Goal: Task Accomplishment & Management: Manage account settings

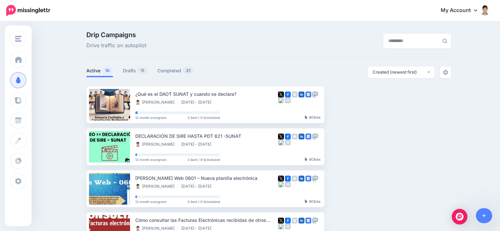
click at [132, 74] on link "Drafts 11" at bounding box center [135, 71] width 25 height 8
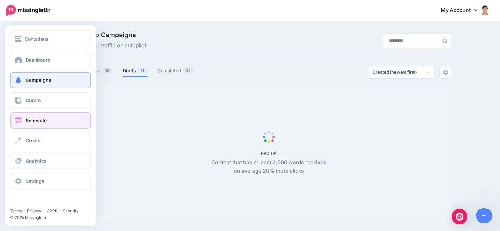
click at [40, 120] on span "Schedule" at bounding box center [36, 121] width 21 height 6
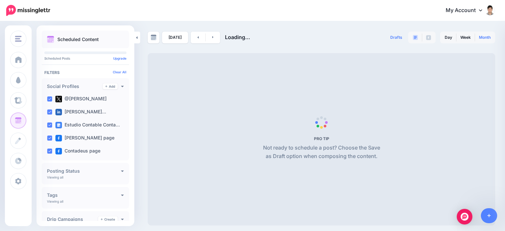
click at [483, 37] on link "Month" at bounding box center [485, 37] width 20 height 10
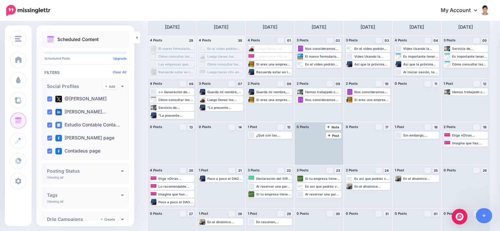
scroll to position [23, 0]
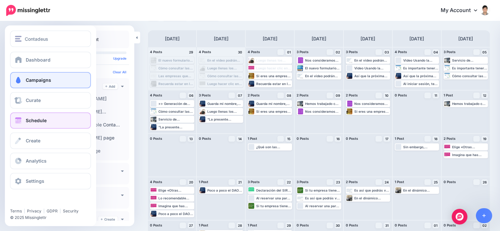
click at [24, 78] on link "Campaigns" at bounding box center [50, 80] width 81 height 16
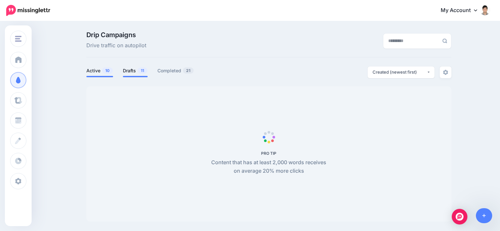
click at [130, 71] on link "Drafts 11" at bounding box center [135, 71] width 25 height 8
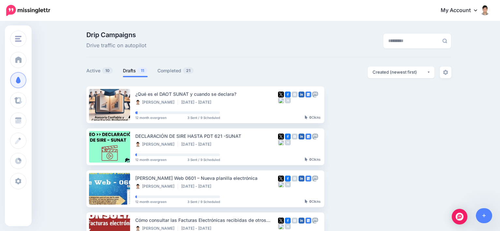
click at [135, 73] on link "Drafts 11" at bounding box center [135, 71] width 25 height 8
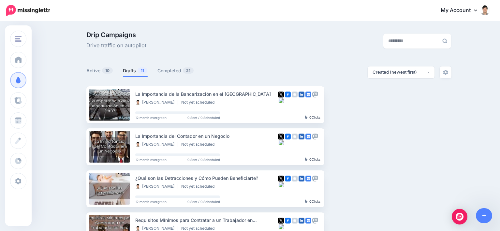
click at [135, 71] on link "Drafts 11" at bounding box center [135, 71] width 25 height 8
click at [355, 106] on link "Setup Campaign" at bounding box center [351, 105] width 44 height 12
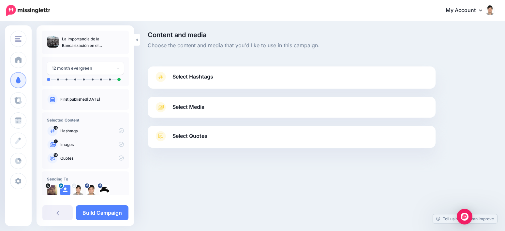
click at [226, 106] on link "Select Media" at bounding box center [291, 107] width 275 height 10
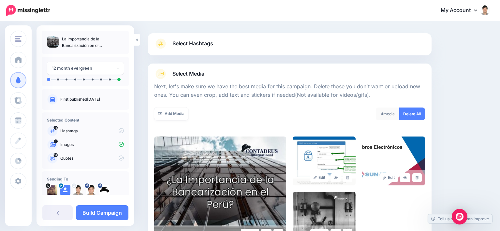
scroll to position [65, 0]
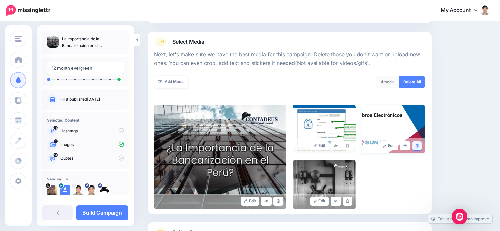
click at [419, 147] on icon at bounding box center [417, 146] width 3 height 4
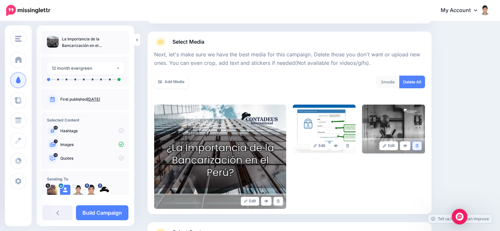
click at [419, 145] on icon at bounding box center [417, 146] width 3 height 4
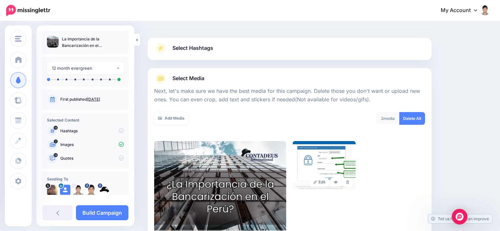
scroll to position [23, 0]
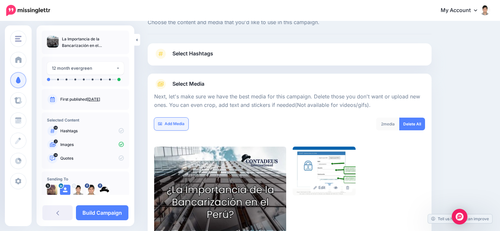
click at [175, 125] on link "Add Media" at bounding box center [171, 124] width 34 height 13
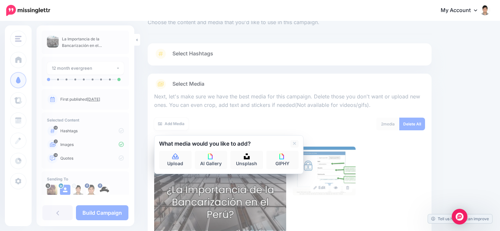
click at [236, 78] on div "Select Media Next, let's make sure we have the best media for this campaign. De…" at bounding box center [290, 165] width 284 height 183
click at [296, 142] on icon at bounding box center [294, 143] width 3 height 5
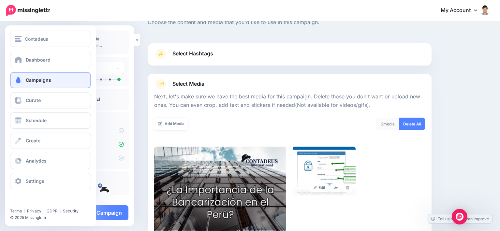
click at [40, 82] on span "Campaigns" at bounding box center [38, 80] width 25 height 6
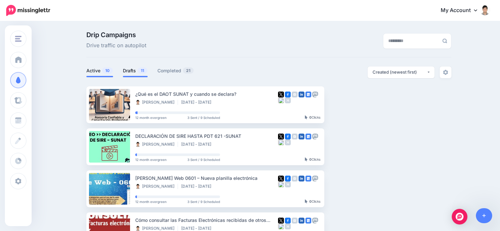
click at [141, 70] on span "11" at bounding box center [143, 70] width 10 height 6
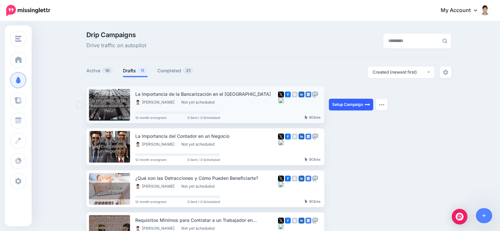
click at [357, 104] on link "Setup Campaign" at bounding box center [351, 105] width 44 height 12
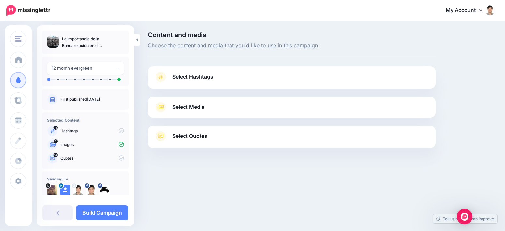
click at [202, 108] on span "Select Media" at bounding box center [188, 107] width 32 height 9
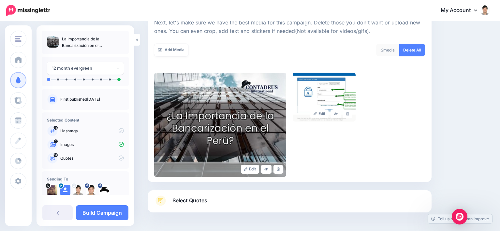
scroll to position [98, 0]
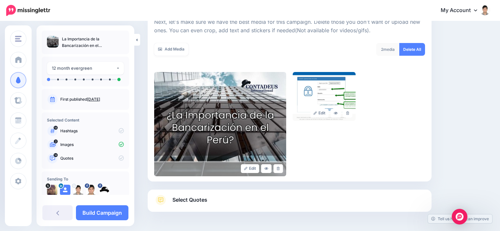
click at [383, 50] on span "2" at bounding box center [382, 49] width 2 height 5
click at [417, 48] on link "Delete All" at bounding box center [412, 49] width 26 height 13
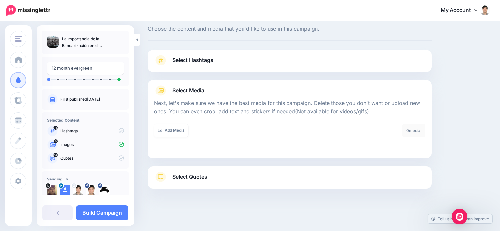
scroll to position [17, 0]
click at [175, 130] on link "Add Media" at bounding box center [171, 130] width 34 height 13
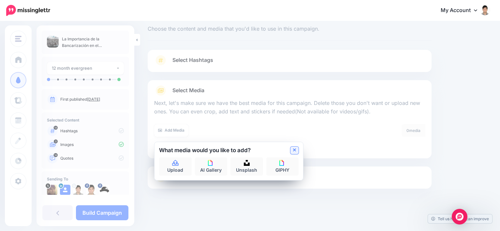
click at [296, 149] on icon at bounding box center [294, 150] width 3 height 3
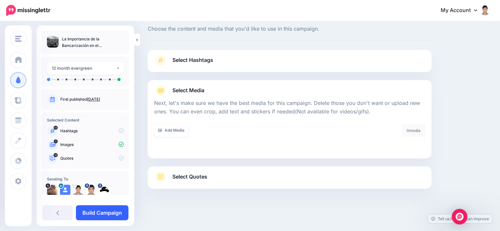
click at [105, 211] on link "Build Campaign" at bounding box center [102, 212] width 52 height 15
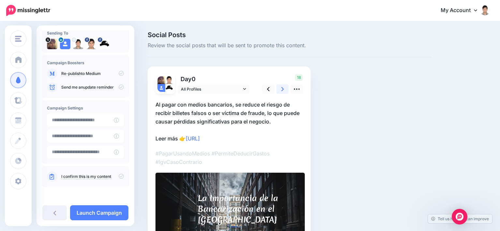
click at [284, 89] on link at bounding box center [282, 88] width 12 height 9
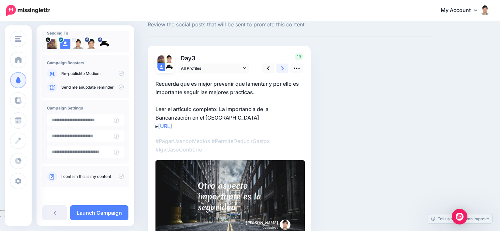
scroll to position [33, 0]
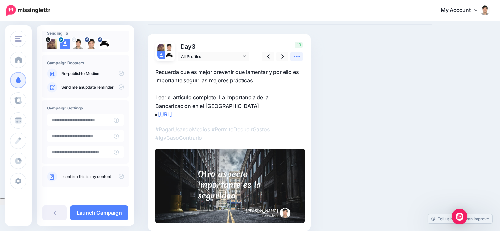
click at [294, 57] on icon at bounding box center [296, 56] width 7 height 7
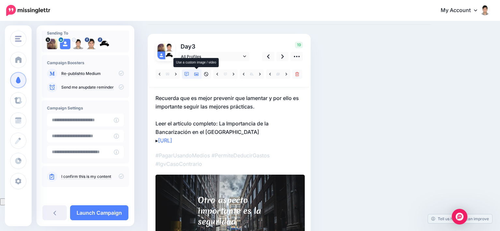
click at [195, 74] on icon at bounding box center [196, 74] width 5 height 5
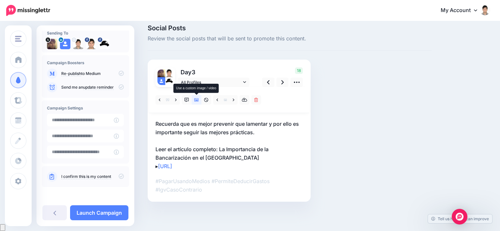
click at [195, 100] on icon at bounding box center [196, 100] width 5 height 5
click at [186, 101] on icon at bounding box center [187, 100] width 5 height 5
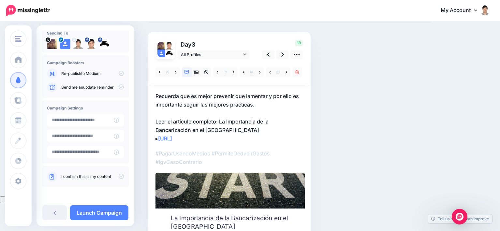
scroll to position [23, 0]
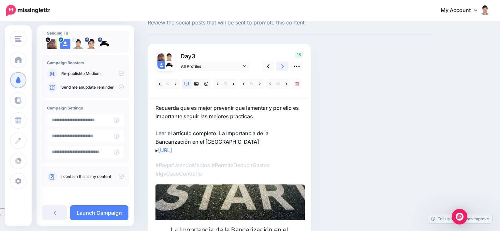
click at [283, 66] on icon at bounding box center [282, 66] width 3 height 4
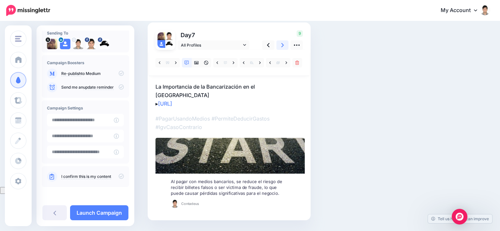
scroll to position [54, 0]
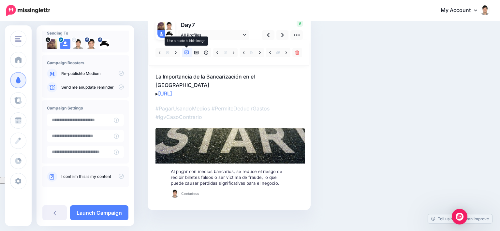
click at [187, 53] on icon at bounding box center [187, 53] width 5 height 5
click at [282, 35] on icon at bounding box center [282, 35] width 3 height 7
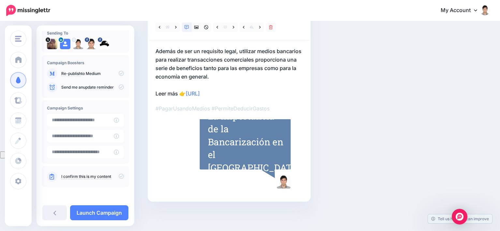
scroll to position [47, 0]
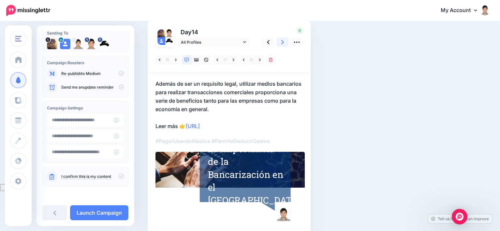
click at [284, 42] on link at bounding box center [282, 41] width 12 height 9
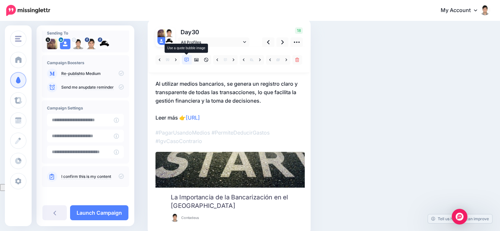
click at [188, 58] on icon at bounding box center [187, 60] width 5 height 5
click at [185, 59] on icon at bounding box center [187, 60] width 5 height 5
click at [233, 61] on icon at bounding box center [234, 59] width 2 height 3
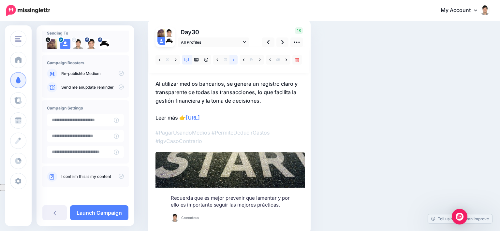
click at [233, 59] on icon at bounding box center [234, 59] width 2 height 3
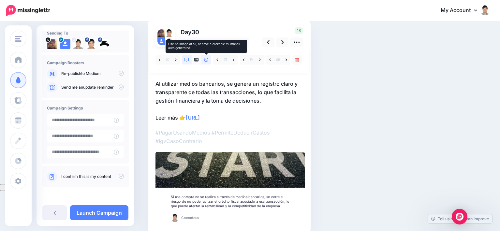
click at [210, 59] on link at bounding box center [206, 59] width 10 height 9
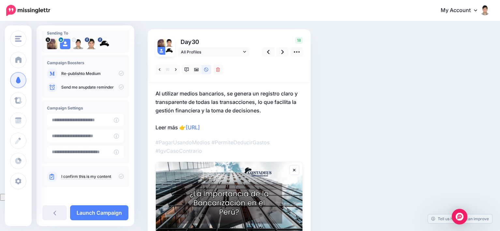
scroll to position [33, 0]
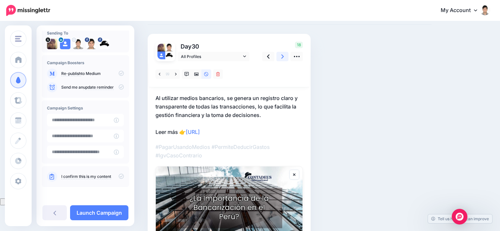
click at [282, 57] on icon at bounding box center [282, 56] width 3 height 7
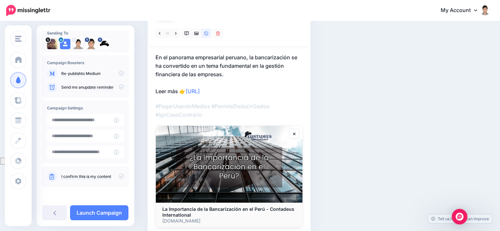
scroll to position [42, 0]
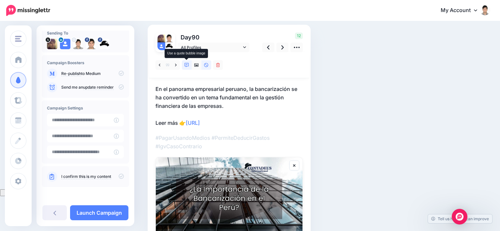
click at [189, 65] on link at bounding box center [187, 64] width 10 height 9
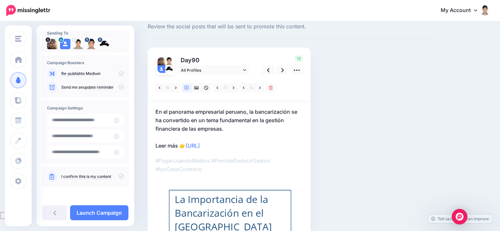
scroll to position [14, 0]
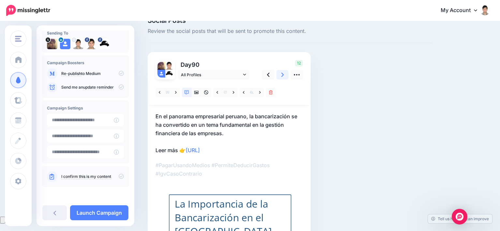
click at [283, 76] on icon at bounding box center [282, 75] width 3 height 4
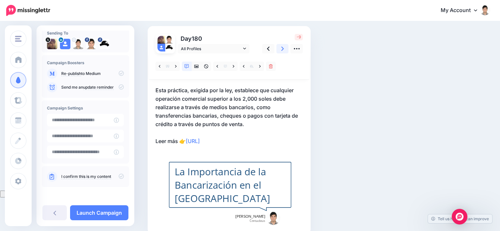
scroll to position [8, 0]
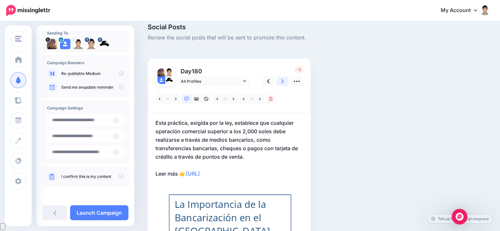
click at [283, 81] on icon at bounding box center [282, 81] width 3 height 7
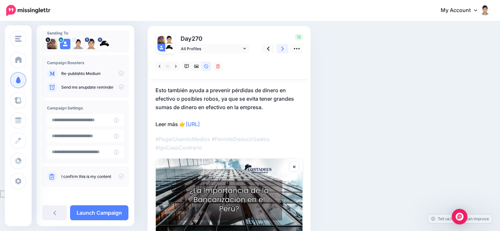
scroll to position [0, 0]
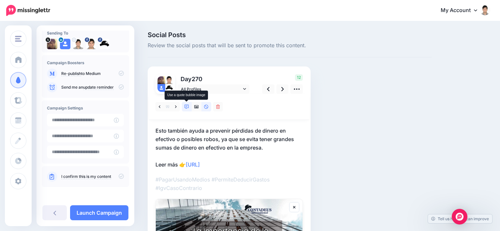
click at [186, 107] on icon at bounding box center [187, 107] width 5 height 5
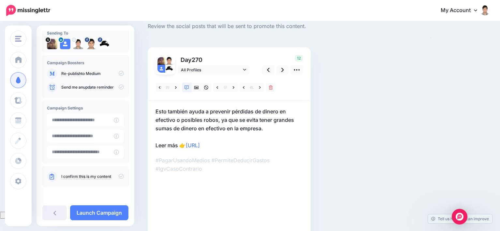
scroll to position [14, 0]
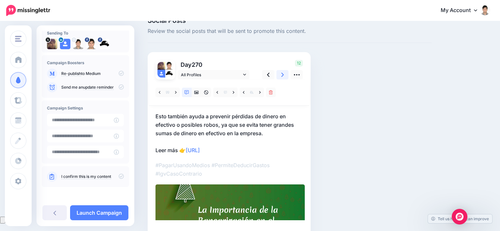
click at [284, 75] on icon at bounding box center [282, 74] width 3 height 7
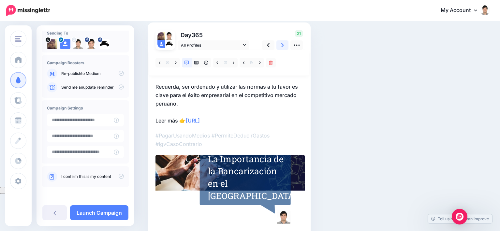
scroll to position [0, 0]
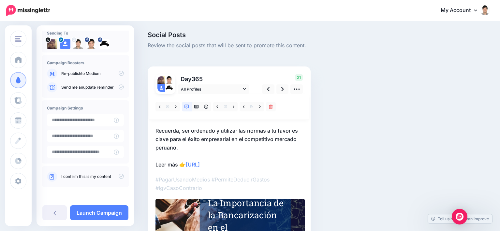
click at [338, 100] on div "Social Posts Review the social posts that will be sent to promote this content.…" at bounding box center [290, 166] width 294 height 269
click at [104, 211] on link "Launch Campaign" at bounding box center [99, 212] width 58 height 15
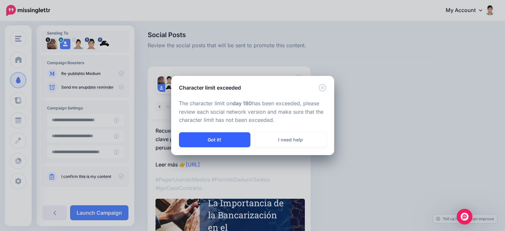
click at [214, 140] on button "Got it!" at bounding box center [214, 139] width 71 height 15
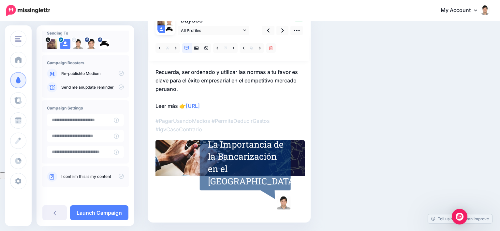
scroll to position [47, 0]
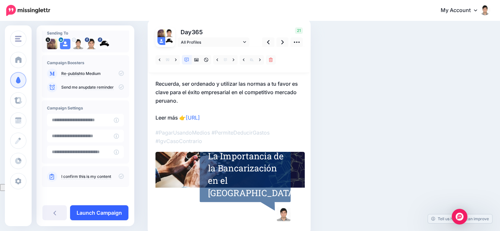
click at [98, 210] on link "Launch Campaign" at bounding box center [99, 212] width 58 height 15
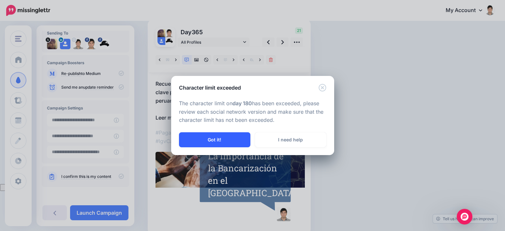
click at [224, 143] on button "Got it!" at bounding box center [214, 139] width 71 height 15
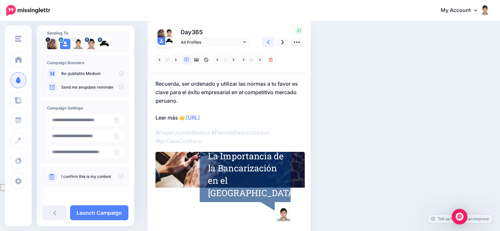
click at [269, 41] on icon at bounding box center [268, 42] width 3 height 4
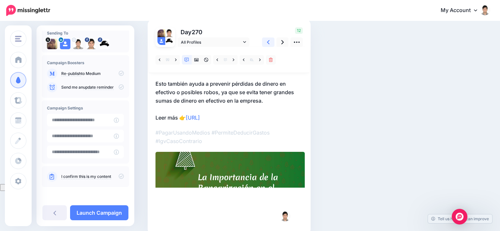
click at [269, 42] on icon at bounding box center [268, 42] width 3 height 7
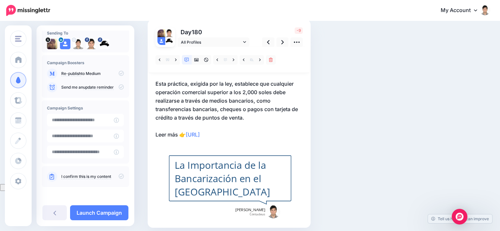
click at [237, 93] on p "Esta práctica, exigida por la ley, establece que cualquier operación comercial …" at bounding box center [229, 109] width 147 height 59
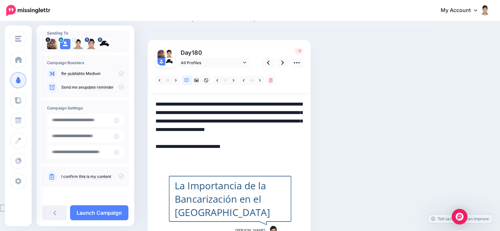
scroll to position [0, 0]
click at [231, 129] on textarea "**********" at bounding box center [229, 129] width 147 height 59
drag, startPoint x: 250, startPoint y: 137, endPoint x: 255, endPoint y: 123, distance: 14.8
click at [255, 123] on textarea "**********" at bounding box center [229, 129] width 147 height 59
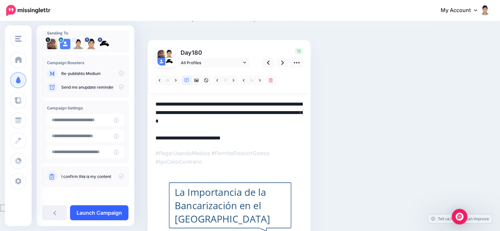
type textarea "**********"
click at [106, 213] on link "Launch Campaign" at bounding box center [99, 212] width 58 height 15
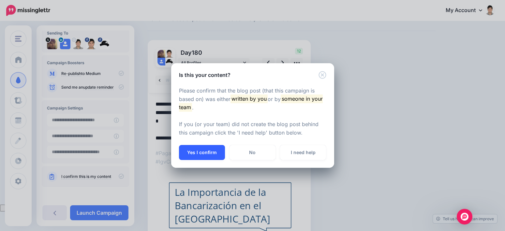
click at [206, 149] on button "Yes I confirm" at bounding box center [202, 152] width 46 height 15
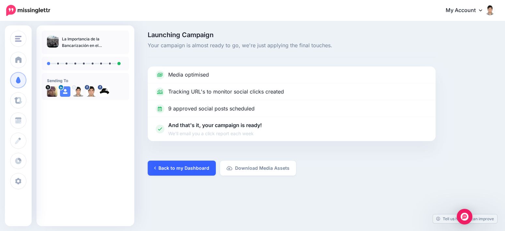
click at [166, 169] on link "Back to my Dashboard" at bounding box center [182, 168] width 68 height 15
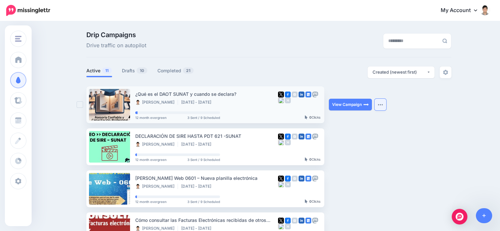
click at [380, 105] on img "button" at bounding box center [380, 105] width 5 height 2
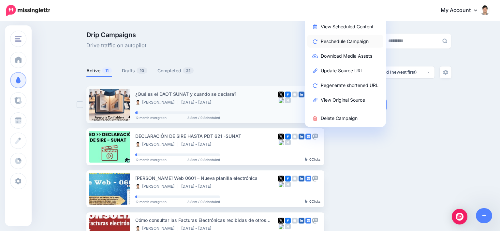
click at [353, 41] on link "Reschedule Campaign" at bounding box center [345, 41] width 76 height 13
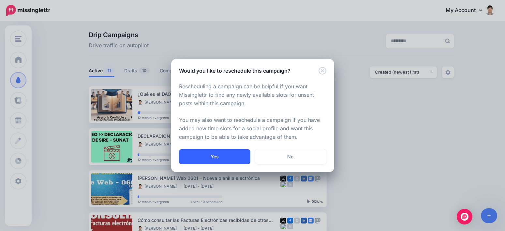
click at [227, 160] on button "Yes" at bounding box center [214, 156] width 71 height 15
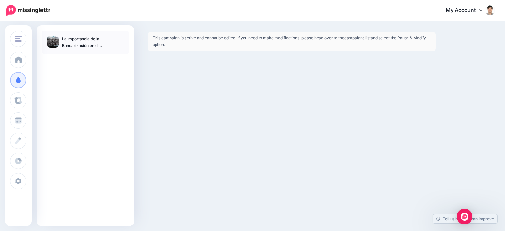
click at [361, 38] on link "campaigns list" at bounding box center [357, 38] width 26 height 5
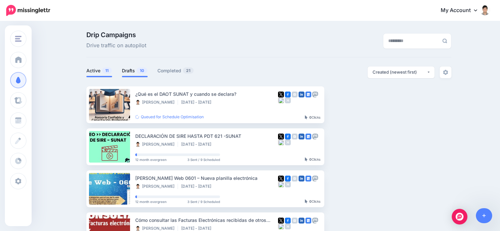
click at [134, 72] on link "Drafts 10" at bounding box center [135, 71] width 26 height 8
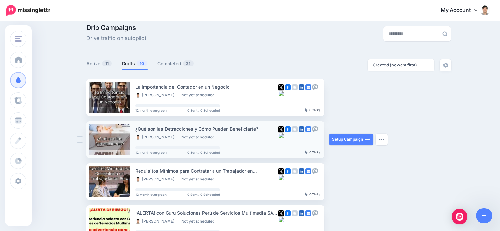
scroll to position [7, 0]
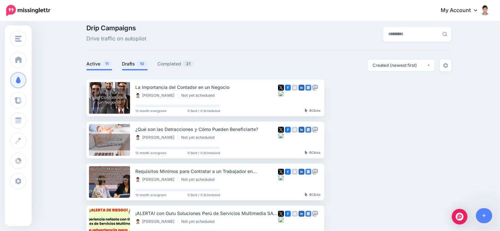
click at [97, 65] on link "Active 11" at bounding box center [99, 64] width 26 height 8
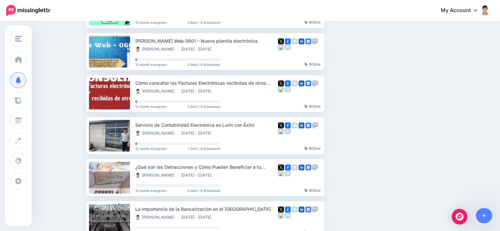
scroll to position [268, 0]
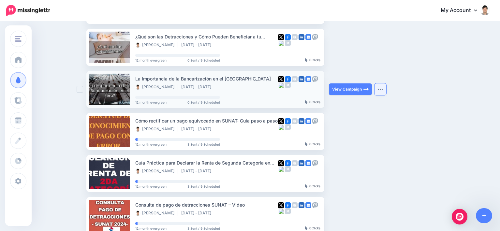
click at [383, 90] on img "button" at bounding box center [380, 89] width 5 height 2
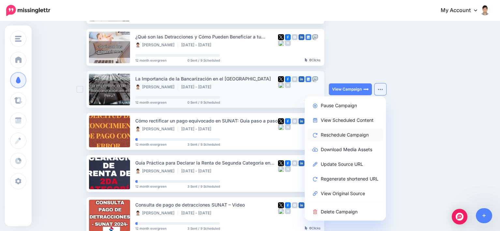
click at [353, 136] on link "Reschedule Campaign" at bounding box center [345, 134] width 76 height 13
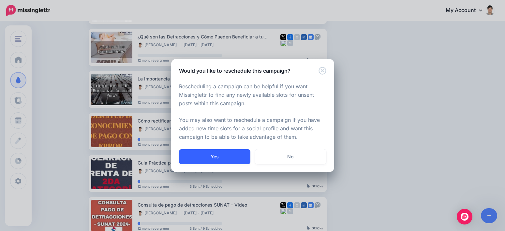
click at [204, 157] on button "Yes" at bounding box center [214, 156] width 71 height 15
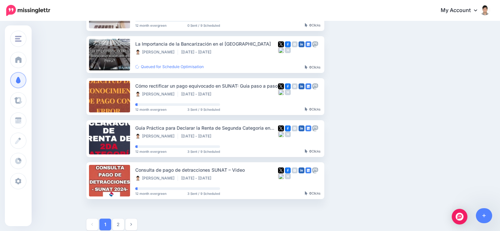
scroll to position [302, 0]
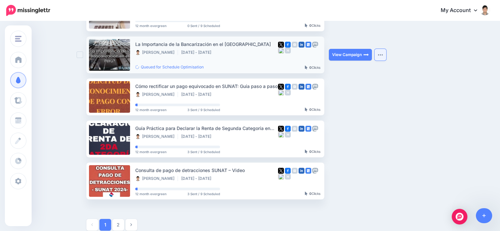
click at [383, 56] on button "button" at bounding box center [381, 55] width 12 height 12
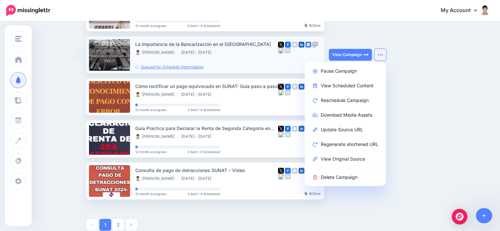
click at [166, 66] on link "Queued for Schedule Optimisation" at bounding box center [169, 67] width 68 height 5
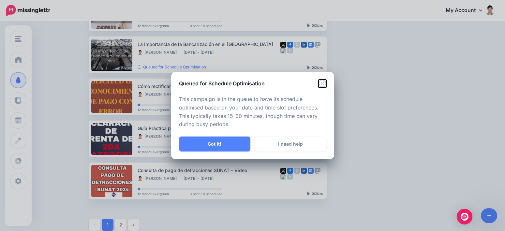
click at [321, 83] on icon "Close" at bounding box center [323, 84] width 8 height 8
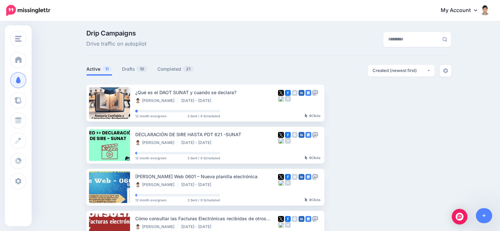
scroll to position [0, 0]
